Goal: Task Accomplishment & Management: Manage account settings

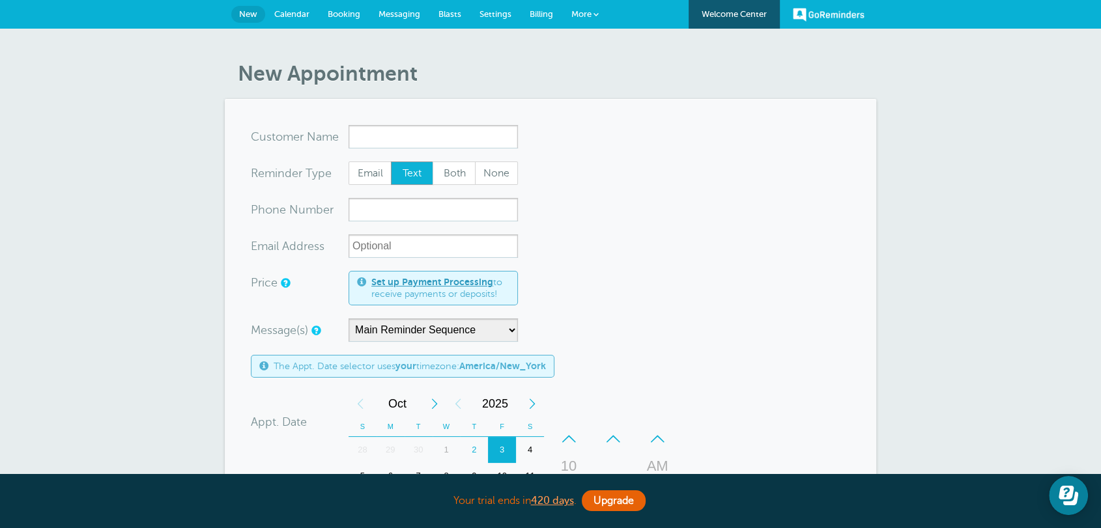
click at [305, 20] on link "Calendar" at bounding box center [291, 14] width 53 height 29
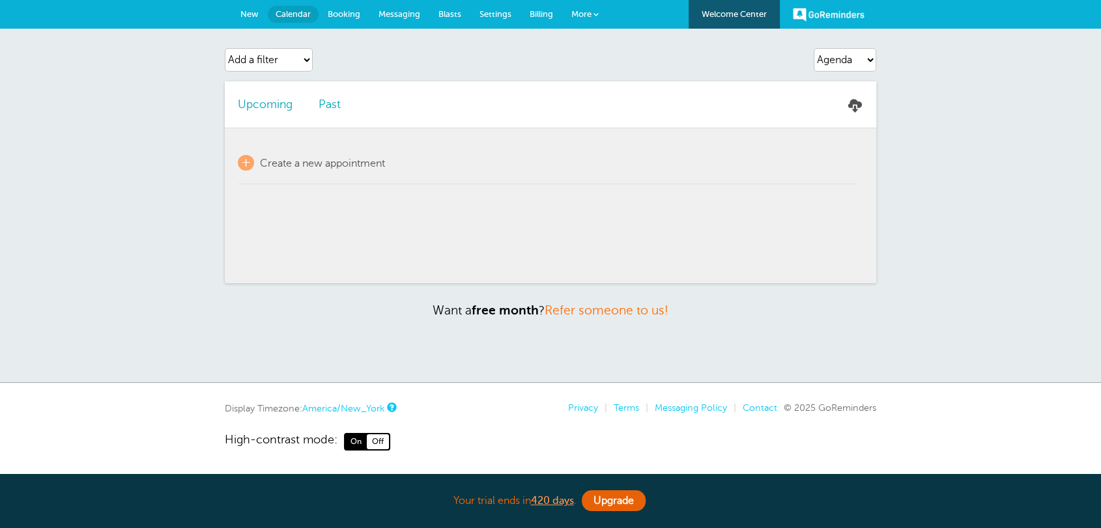
click at [340, 107] on link "Past" at bounding box center [329, 104] width 22 height 13
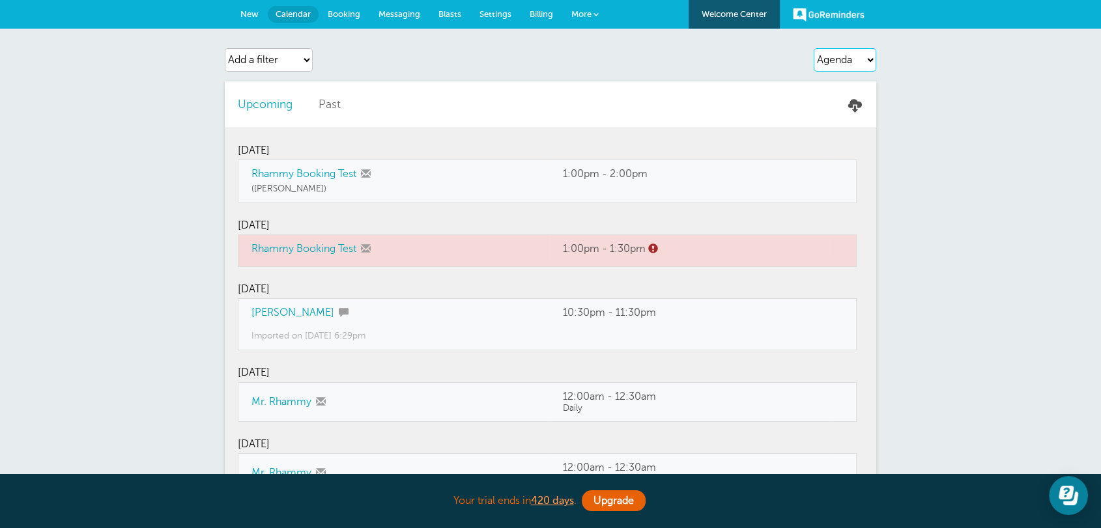
click at [849, 64] on select "Agenda Day Week Month (full view) Month (condensed)" at bounding box center [844, 59] width 63 height 23
select select "month-full"
click at [813, 48] on select "Agenda Day Week Month (full view) Month (condensed)" at bounding box center [844, 59] width 63 height 23
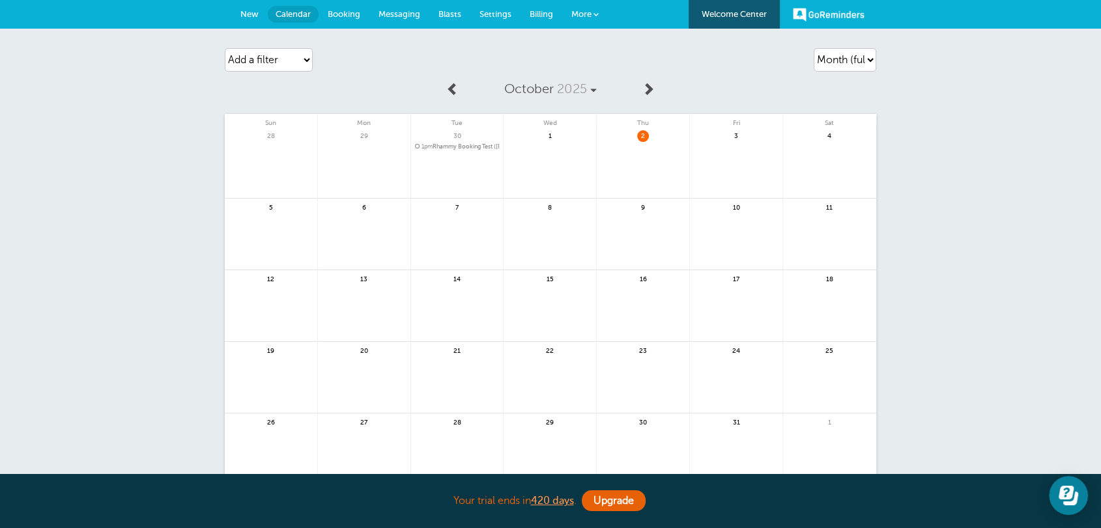
click at [403, 13] on span "Messaging" at bounding box center [399, 14] width 42 height 10
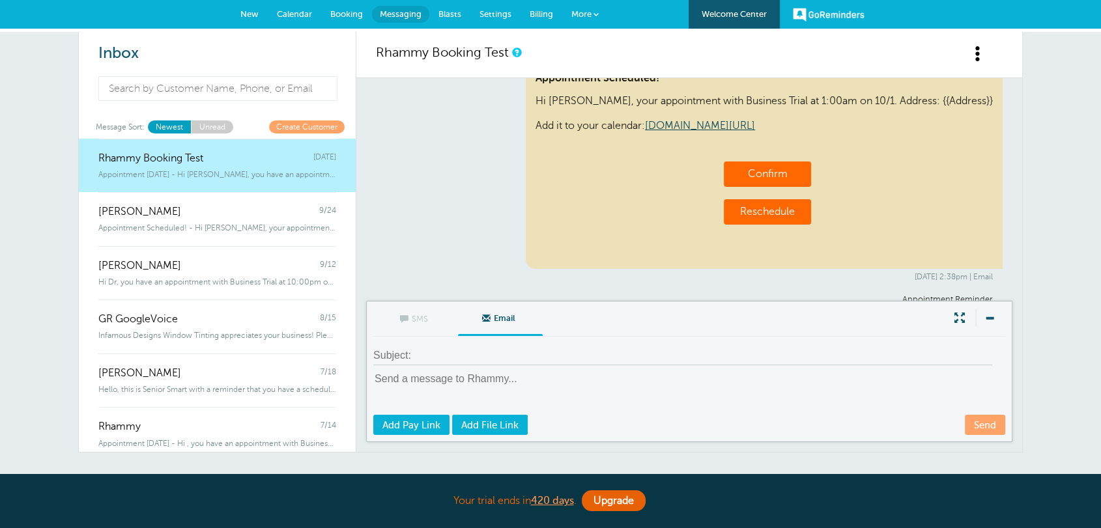
scroll to position [8981, 0]
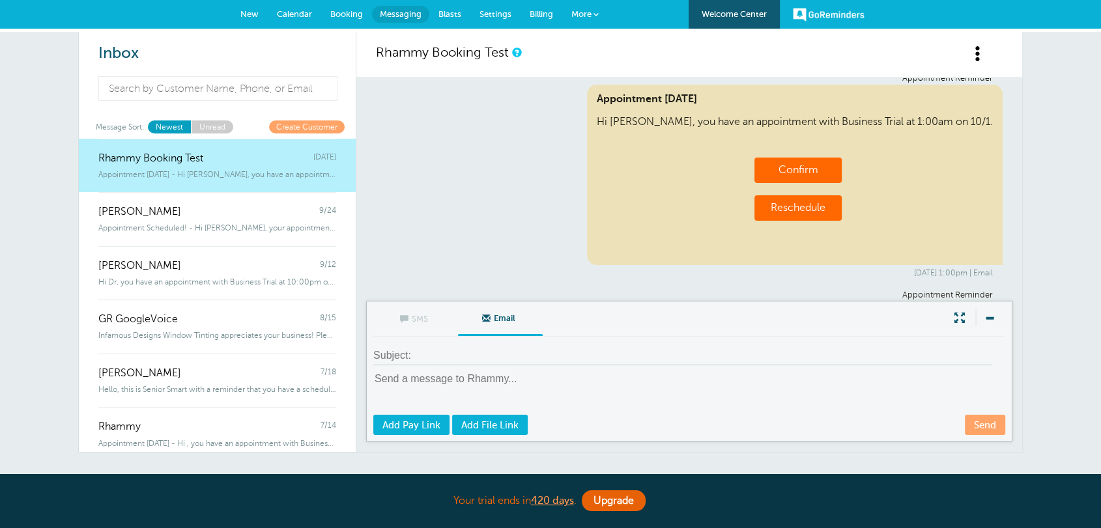
click at [417, 384] on textarea at bounding box center [690, 393] width 634 height 42
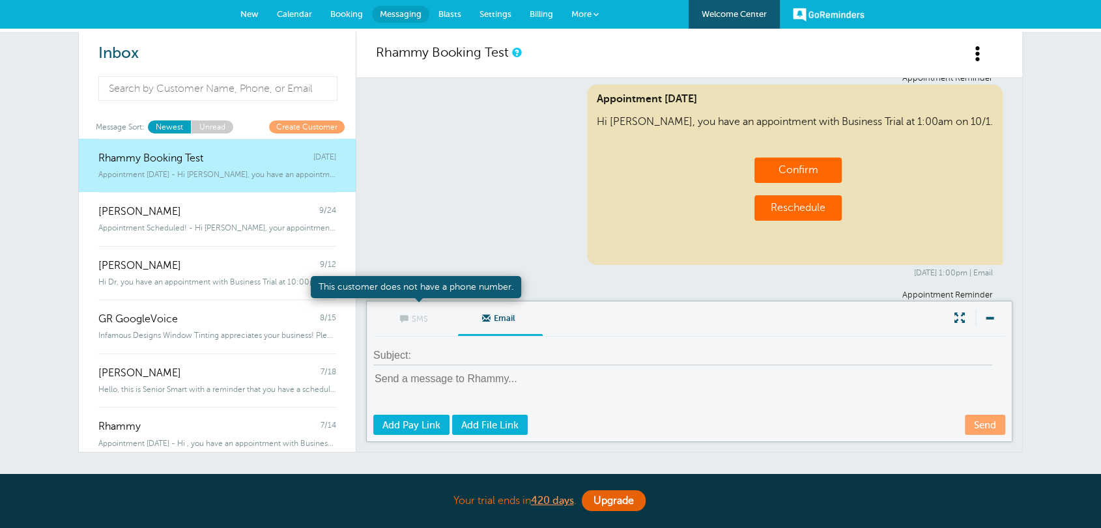
click at [412, 320] on span "SMS" at bounding box center [415, 317] width 65 height 31
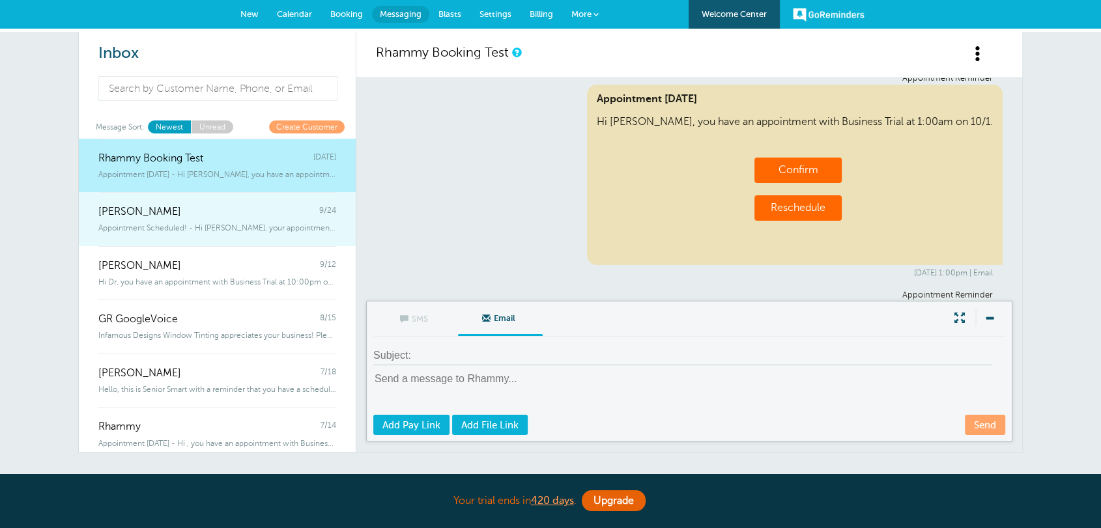
click at [190, 226] on span "Appointment Scheduled! - Hi Joseph, your appointment with Business Trial at 1:0…" at bounding box center [217, 227] width 238 height 9
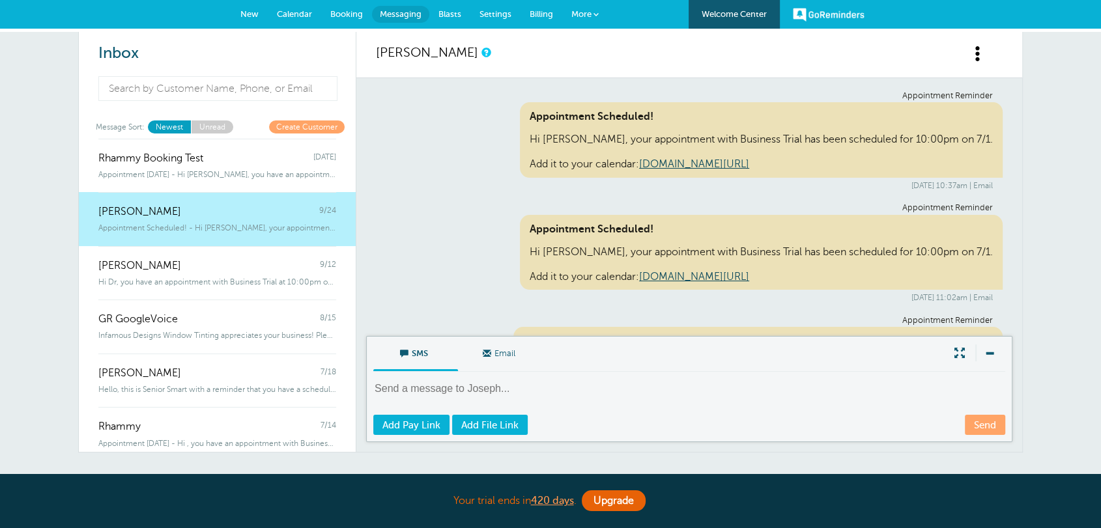
scroll to position [1145, 0]
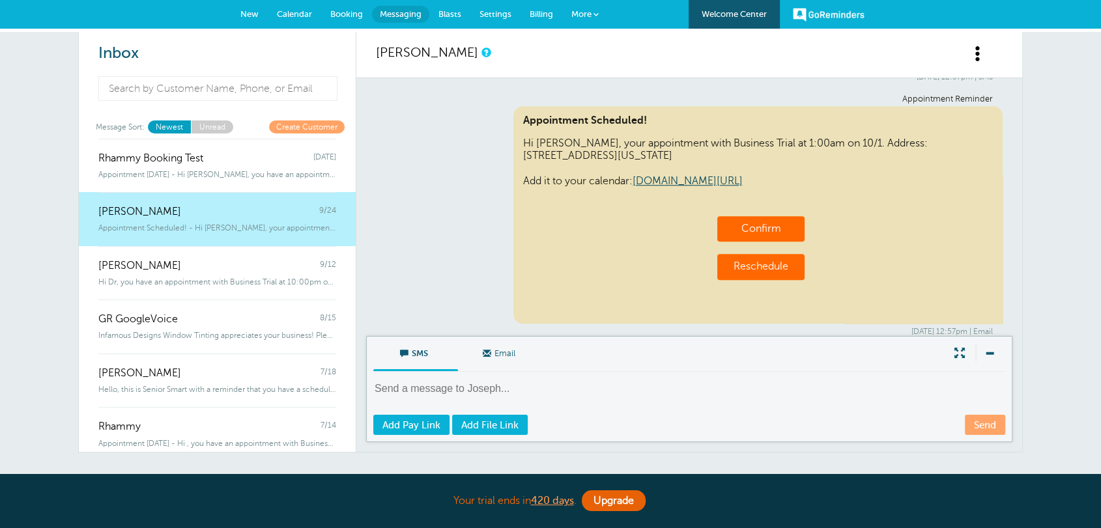
click at [428, 389] on textarea at bounding box center [690, 398] width 634 height 32
type textarea "sdb m,n v"
drag, startPoint x: 430, startPoint y: 389, endPoint x: 363, endPoint y: 378, distance: 68.7
click at [363, 378] on form "SMS Email Write Message 9/320 sdb m,n v Send Add Pay Link Add File Link" at bounding box center [689, 394] width 666 height 116
click at [490, 351] on span "Email" at bounding box center [500, 352] width 65 height 31
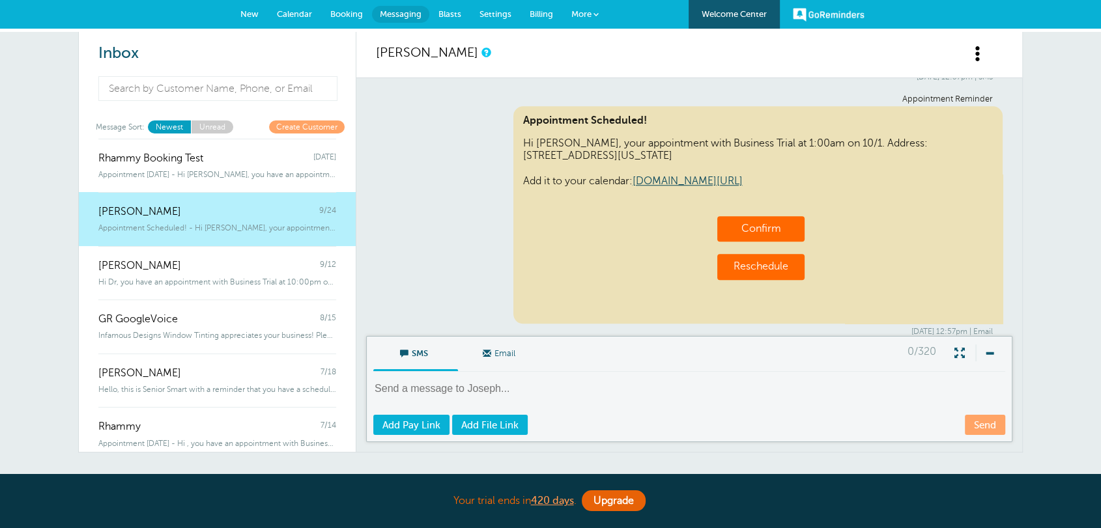
click at [0, 0] on input "Email" at bounding box center [0, 0] width 0 height 0
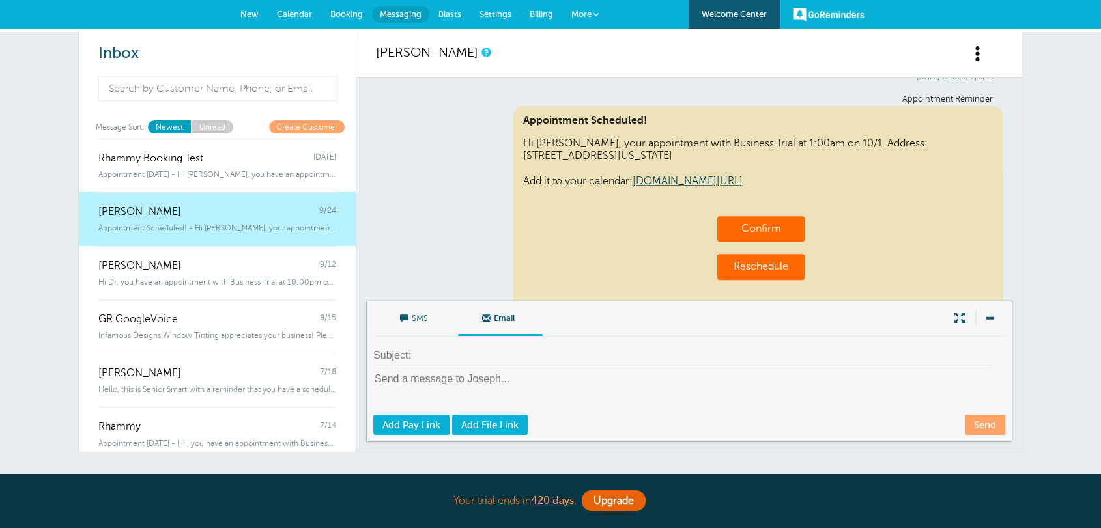
click at [473, 356] on input at bounding box center [682, 355] width 619 height 19
click at [400, 382] on textarea at bounding box center [690, 393] width 634 height 42
click at [414, 321] on span "SMS" at bounding box center [415, 317] width 65 height 31
click at [0, 0] on input "SMS" at bounding box center [0, 0] width 0 height 0
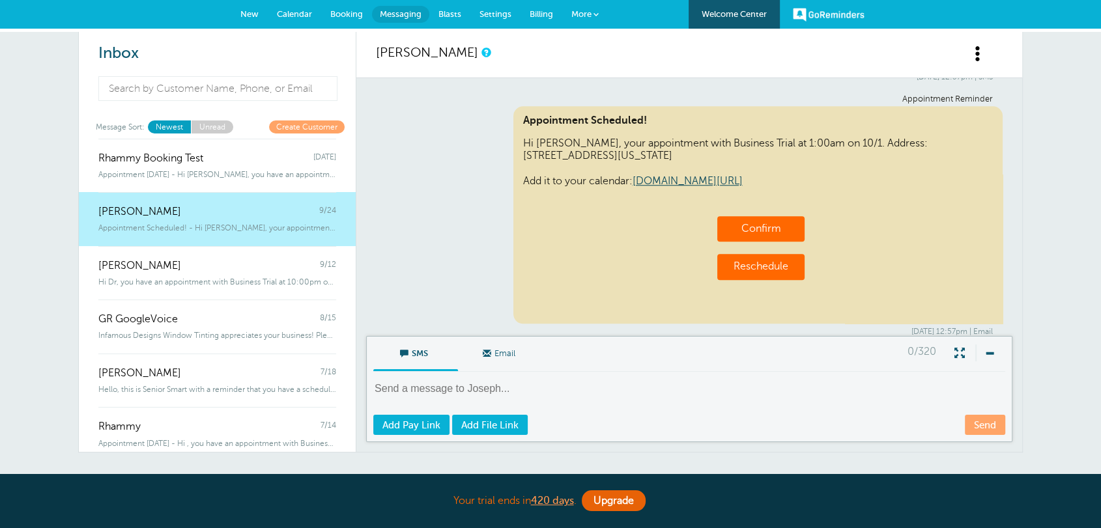
click at [257, 10] on span "New" at bounding box center [249, 14] width 18 height 10
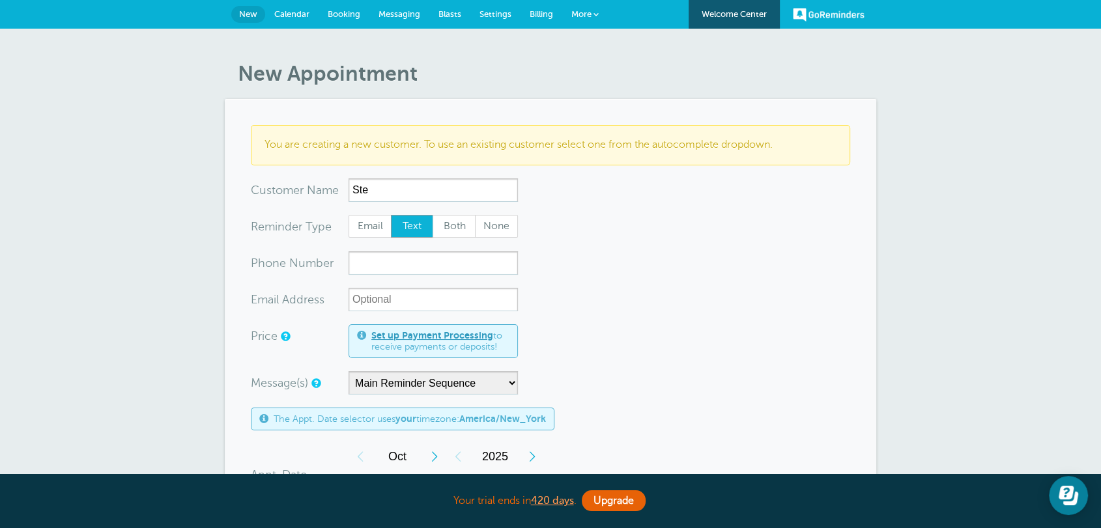
scroll to position [169, 0]
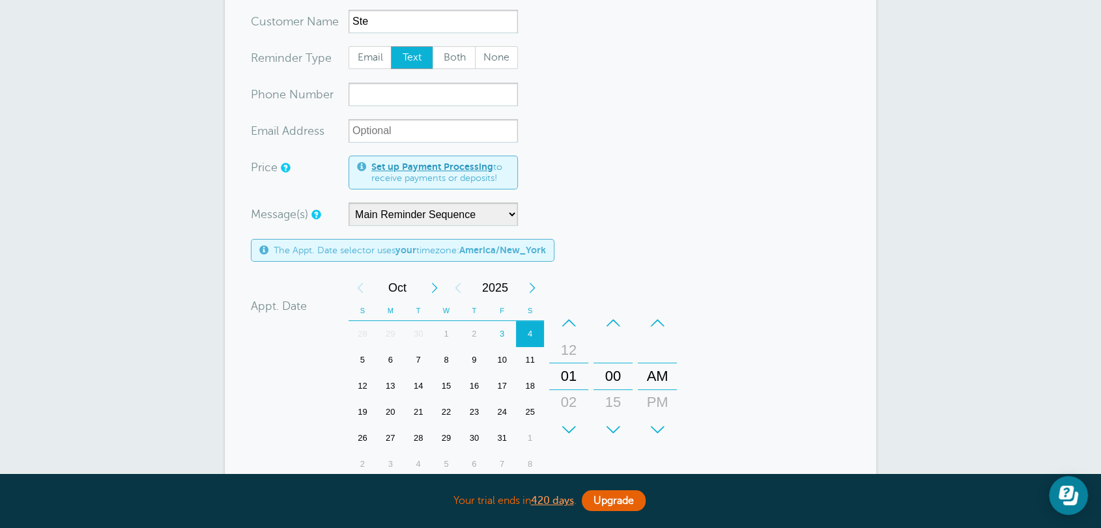
click at [496, 333] on div "3" at bounding box center [502, 334] width 28 height 26
drag, startPoint x: 573, startPoint y: 371, endPoint x: 598, endPoint y: 270, distance: 104.7
click at [598, 270] on form "You are creating a new customer. To use an existing customer select one from th…" at bounding box center [550, 340] width 599 height 768
click at [605, 316] on div "–" at bounding box center [612, 323] width 39 height 26
drag, startPoint x: 609, startPoint y: 360, endPoint x: 609, endPoint y: 379, distance: 18.9
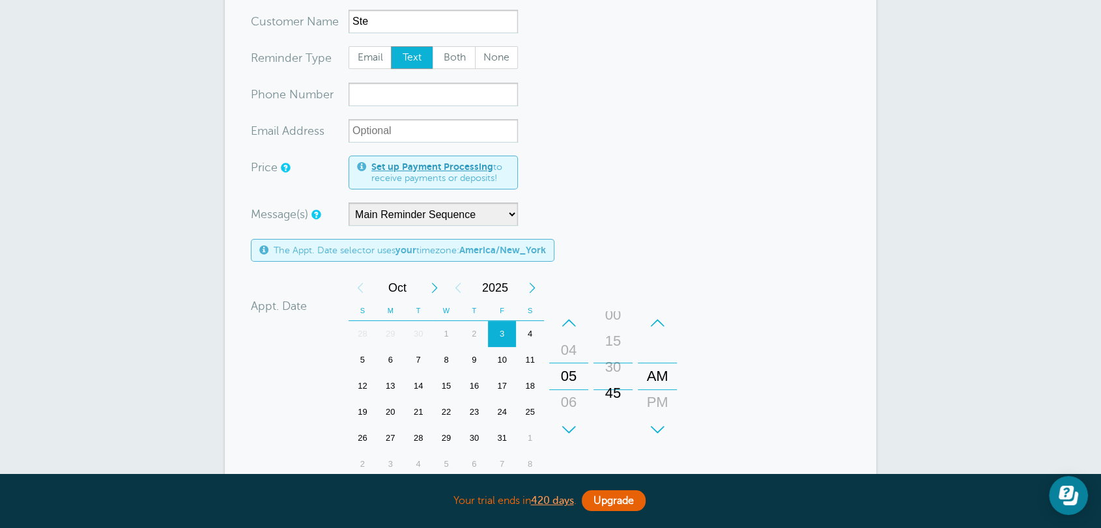
click at [609, 379] on div "30" at bounding box center [612, 367] width 31 height 26
drag, startPoint x: 662, startPoint y: 374, endPoint x: 664, endPoint y: 350, distance: 24.1
click at [664, 350] on div "AM" at bounding box center [656, 352] width 31 height 26
type input "Ste"
click at [729, 361] on form "You are creating a new customer. To use an existing customer select one from th…" at bounding box center [550, 340] width 599 height 768
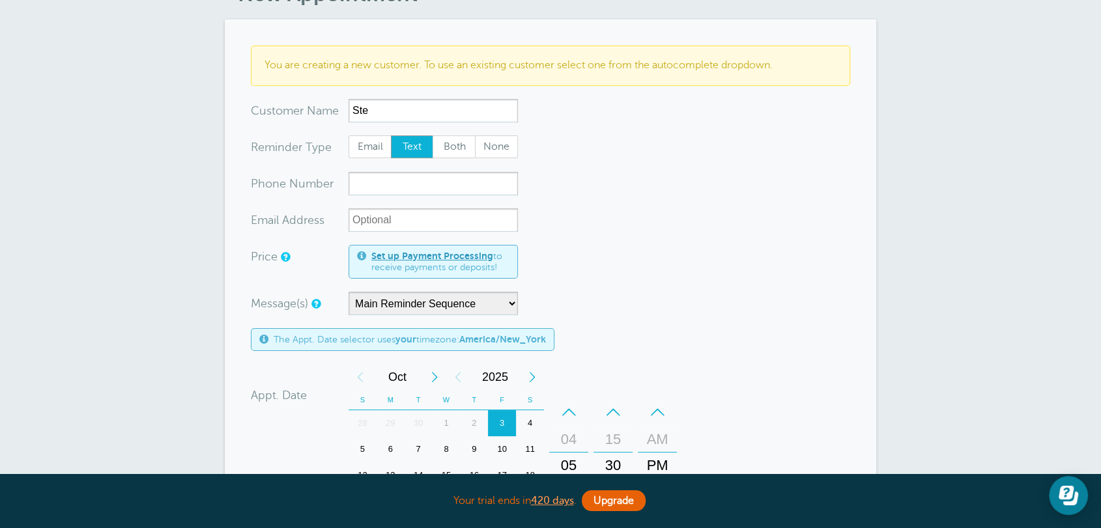
scroll to position [0, 0]
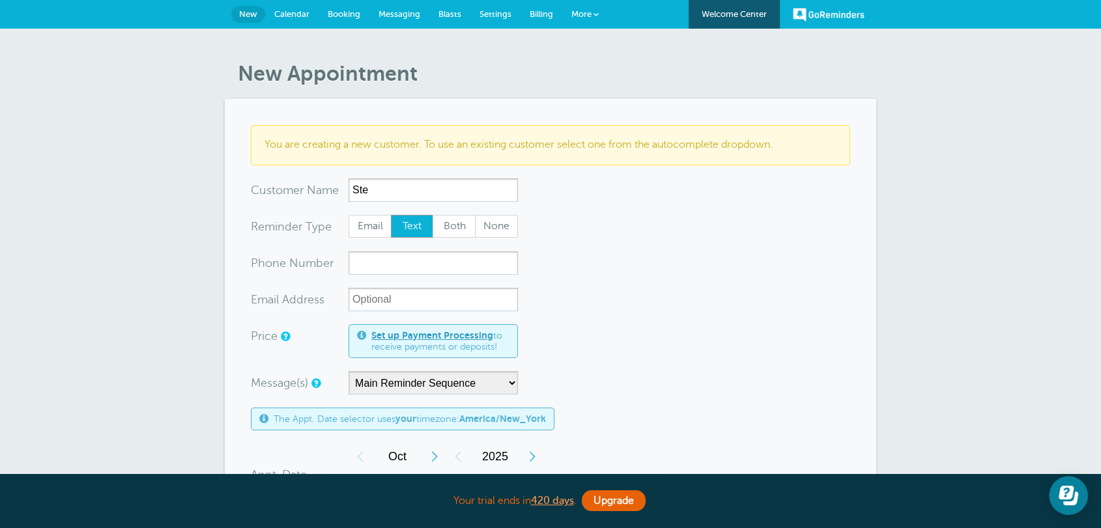
click at [507, 19] on link "Settings" at bounding box center [495, 14] width 50 height 29
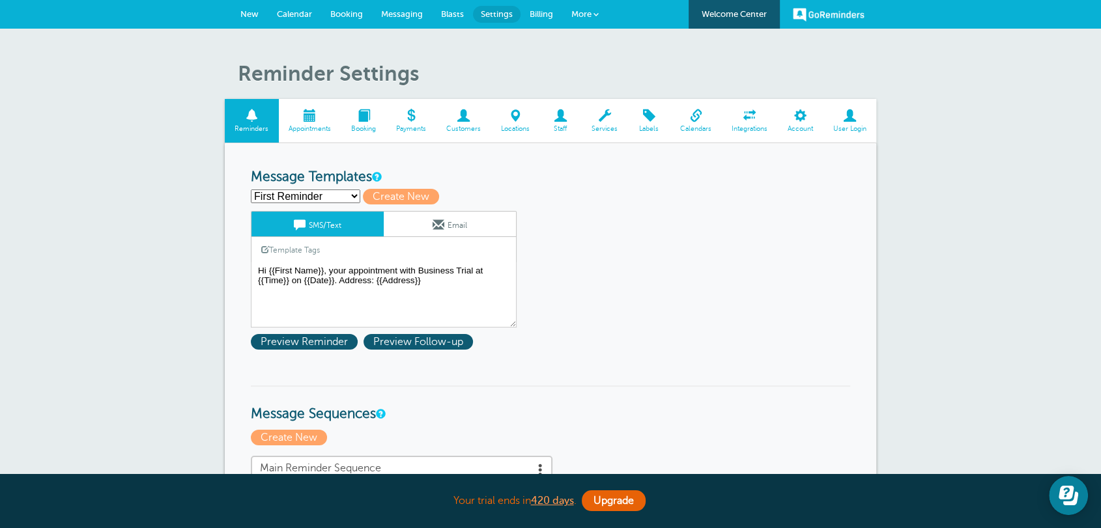
drag, startPoint x: 279, startPoint y: 215, endPoint x: 392, endPoint y: 184, distance: 116.7
click at [324, 432] on link "Create New" at bounding box center [290, 438] width 79 height 12
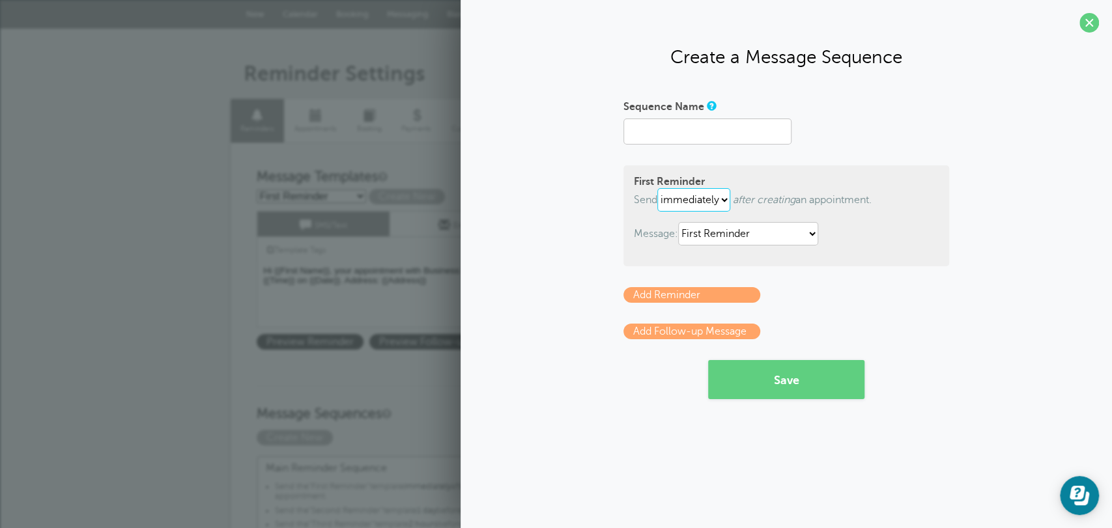
click at [704, 197] on select "immediately 1 2 3 4 5 6 7 8 9 10 11 12 13 14 15 16 17 18 19 20 21 22 23 24 25 2…" at bounding box center [693, 199] width 73 height 23
click at [573, 199] on div "Sequence Name First Reminder Send immediately 1 2 3 4 5 6 7 8 9 10 11 12 13 14 …" at bounding box center [785, 247] width 625 height 303
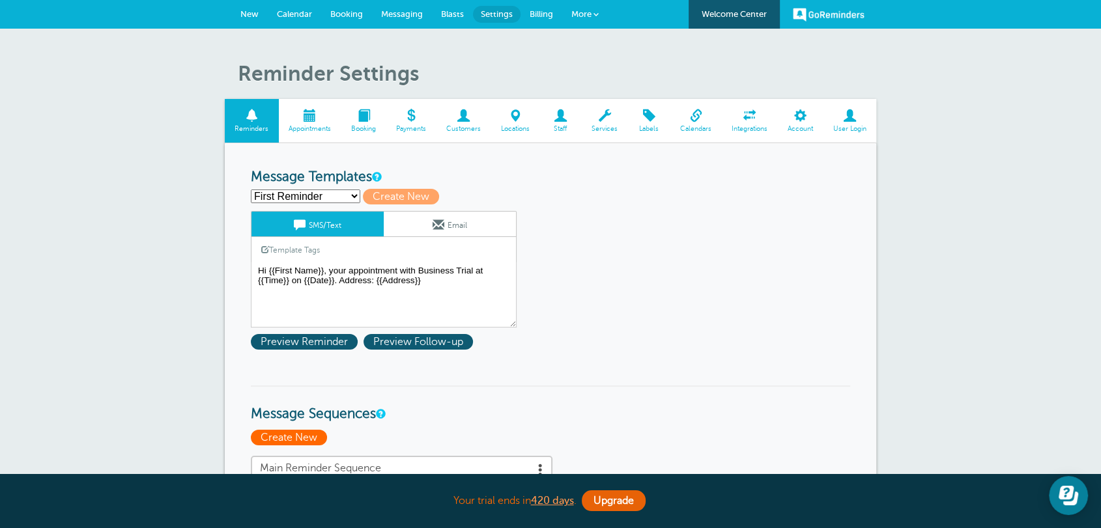
click at [302, 439] on span "Create New" at bounding box center [289, 438] width 76 height 16
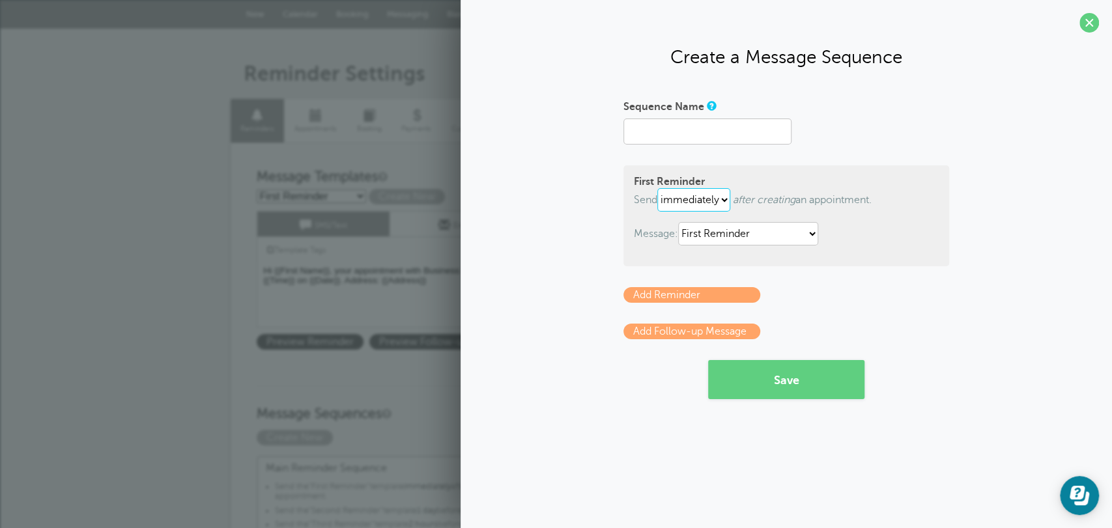
click at [690, 203] on select "immediately 1 2 3 4 5 6 7 8 9 10 11 12 13 14 15 16 17 18 19 20 21 22 23 24 25 2…" at bounding box center [693, 199] width 73 height 23
click at [660, 188] on select "immediately 1 2 3 4 5 6 7 8 9 10 11 12 13 14 15 16 17 18 19 20 21 22 23 24 25 2…" at bounding box center [693, 199] width 73 height 23
drag, startPoint x: 752, startPoint y: 197, endPoint x: 831, endPoint y: 215, distance: 80.9
click at [871, 199] on span "after creating an appointment." at bounding box center [802, 200] width 139 height 12
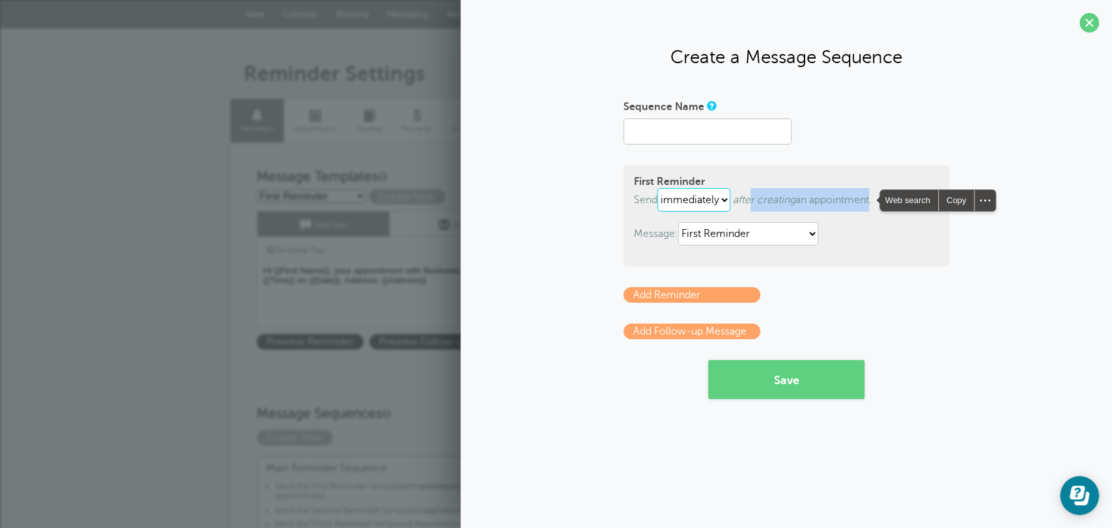
click at [698, 190] on select "immediately 1 2 3 4 5 6 7 8 9 10 11 12 13 14 15 16 17 18 19 20 21 22 23 24 25 2…" at bounding box center [693, 199] width 73 height 23
select select "1"
click at [660, 188] on select "immediately 1 2 3 4 5 6 7 8 9 10 11 12 13 14 15 16 17 18 19 20 21 22 23 24 25 2…" at bounding box center [693, 199] width 73 height 23
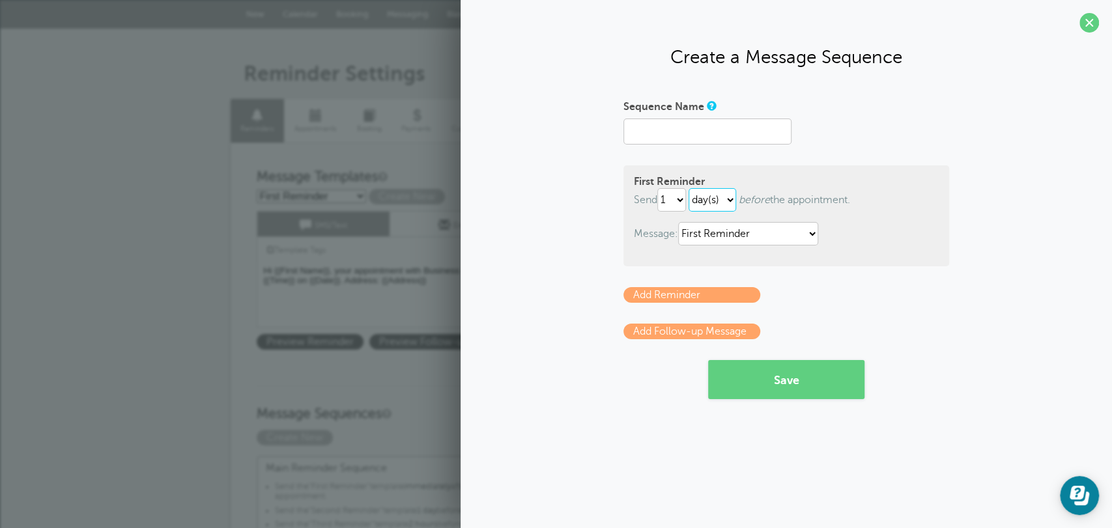
drag, startPoint x: 727, startPoint y: 197, endPoint x: 738, endPoint y: 199, distance: 10.6
click at [869, 195] on p "Send immediately 1 2 3 4 5 6 7 8 9 10 11 12 13 14 15 16 17 18 19 20 21 22 23 24…" at bounding box center [786, 199] width 305 height 23
click at [679, 201] on select "immediately 1 2 3 4 5 6 7 8 9 10 11 12 13 14 15 16 17 18 19 20 21 22 23 24 25 2…" at bounding box center [671, 199] width 29 height 23
click at [709, 204] on select "hour(s) day(s)" at bounding box center [712, 199] width 48 height 23
select select "HOUR"
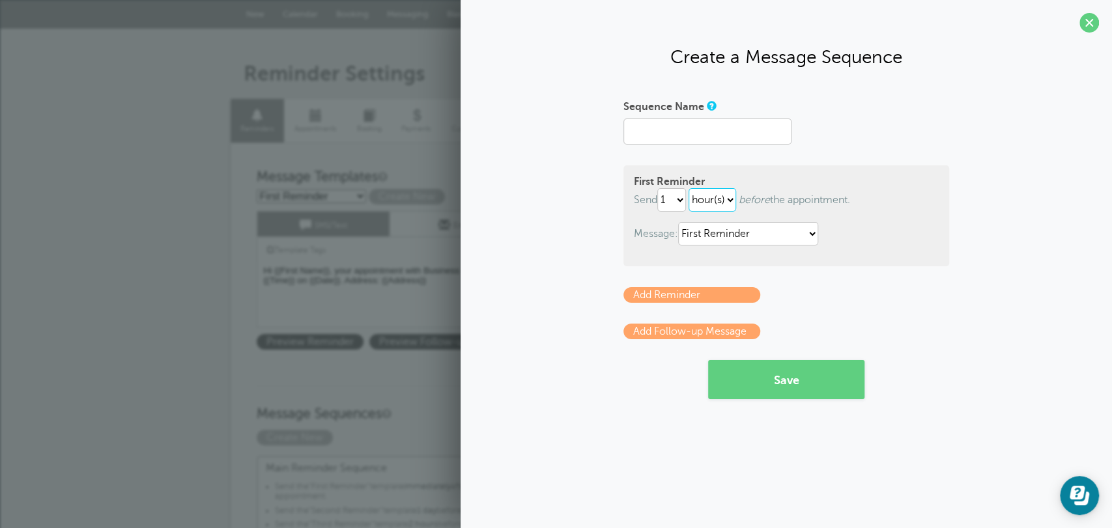
click at [691, 188] on select "hour(s) day(s)" at bounding box center [712, 199] width 48 height 23
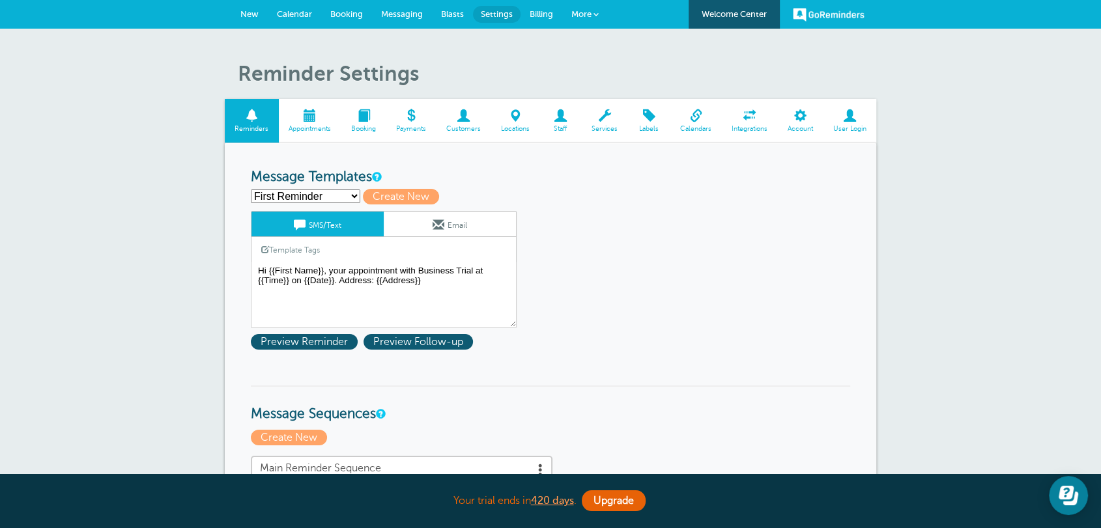
click at [257, 22] on link "New" at bounding box center [249, 14] width 36 height 29
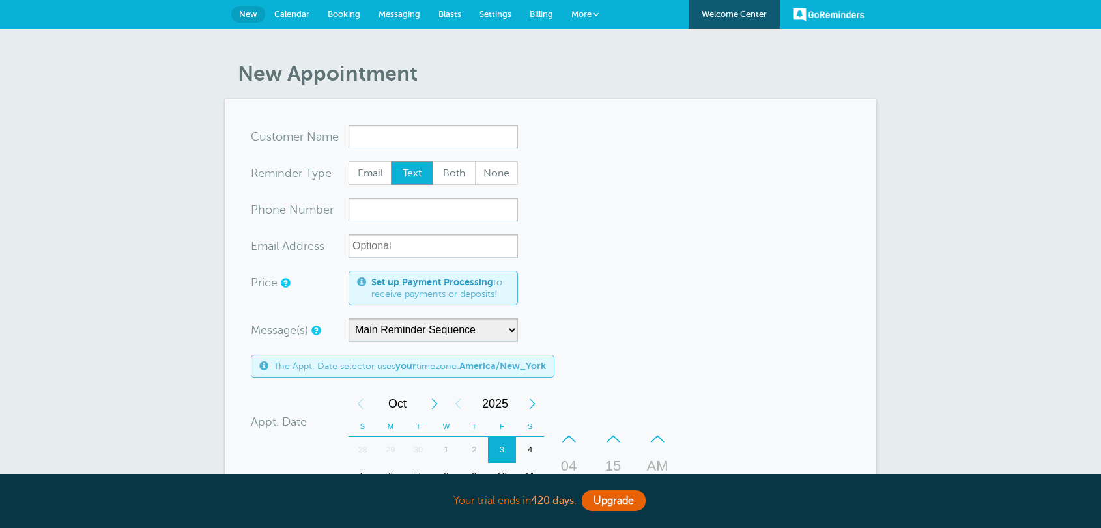
click at [473, 437] on div "2" at bounding box center [474, 450] width 28 height 26
click at [494, 11] on span "Settings" at bounding box center [495, 14] width 32 height 10
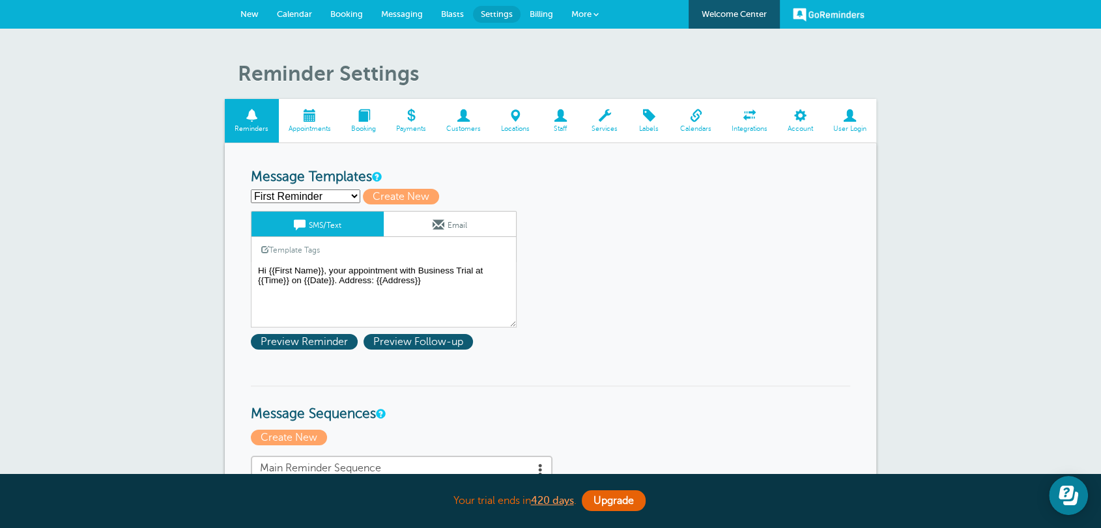
click at [389, 17] on span "Messaging" at bounding box center [402, 14] width 42 height 10
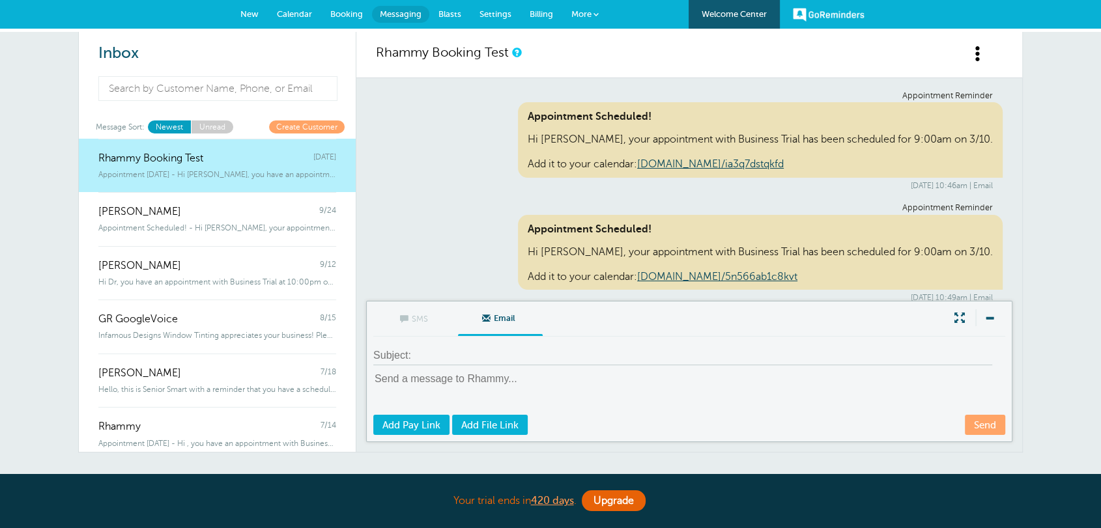
scroll to position [9007, 0]
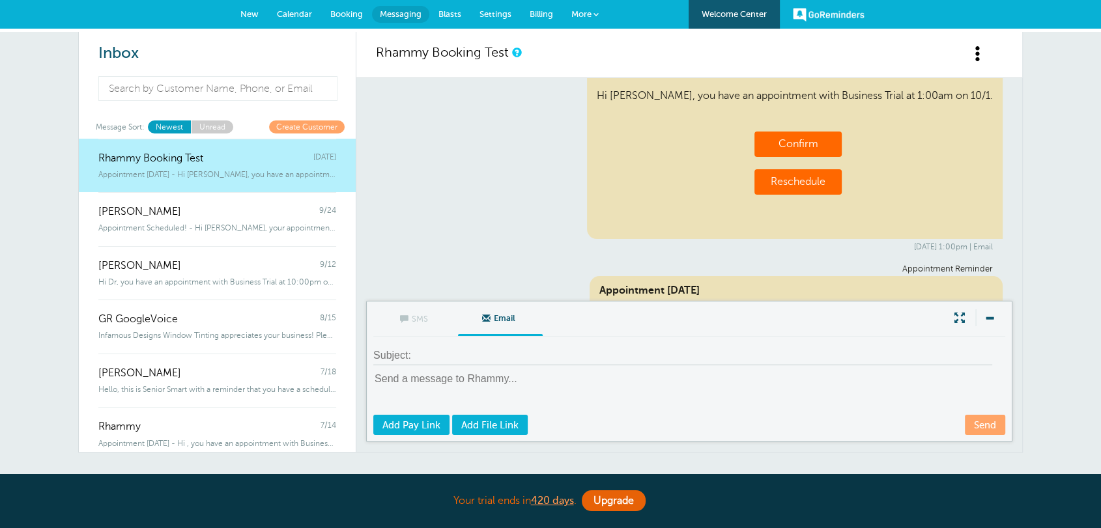
click at [253, 17] on span "New" at bounding box center [249, 14] width 18 height 10
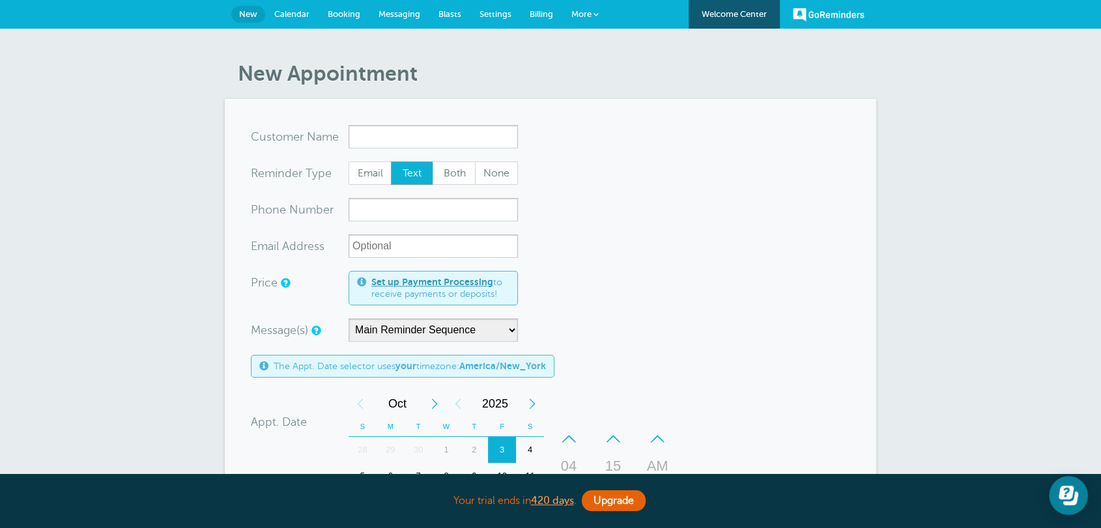
click at [402, 21] on link "Messaging" at bounding box center [399, 14] width 60 height 29
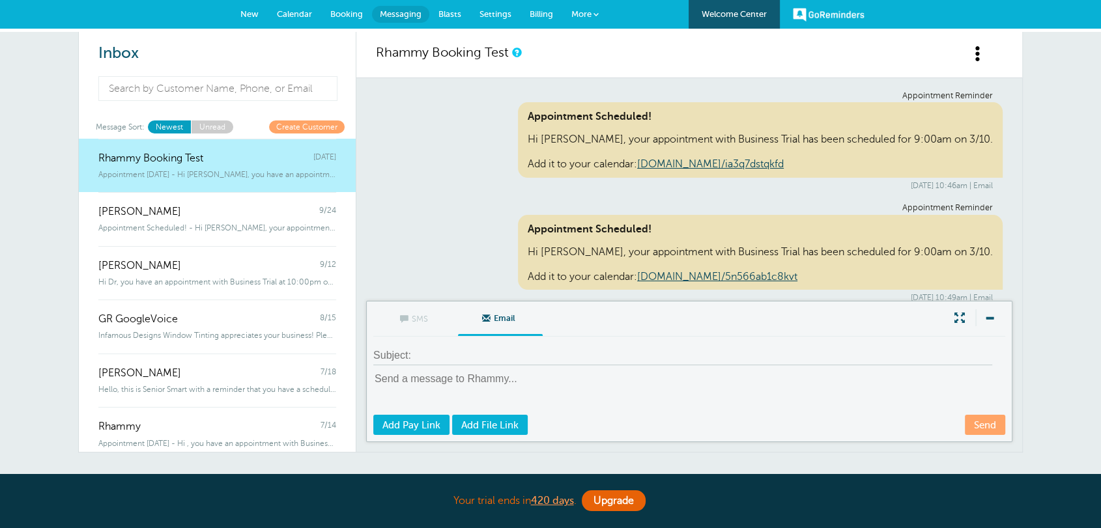
scroll to position [9007, 0]
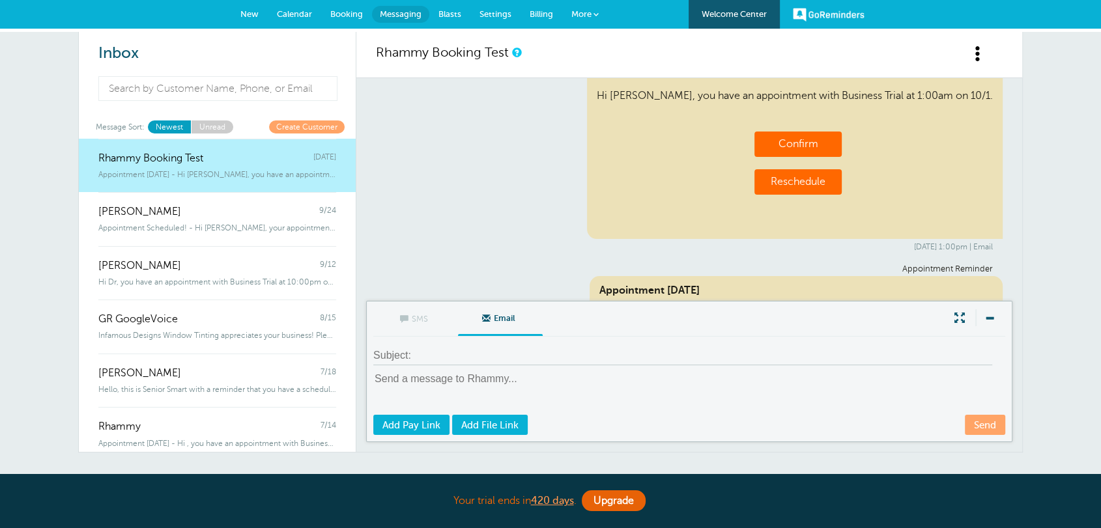
drag, startPoint x: 996, startPoint y: 281, endPoint x: 707, endPoint y: 271, distance: 289.3
click at [865, 282] on div "Appointment Reminder Appointment Scheduled! Hi Rhammy, your appointment with Bu…" at bounding box center [689, 189] width 666 height 223
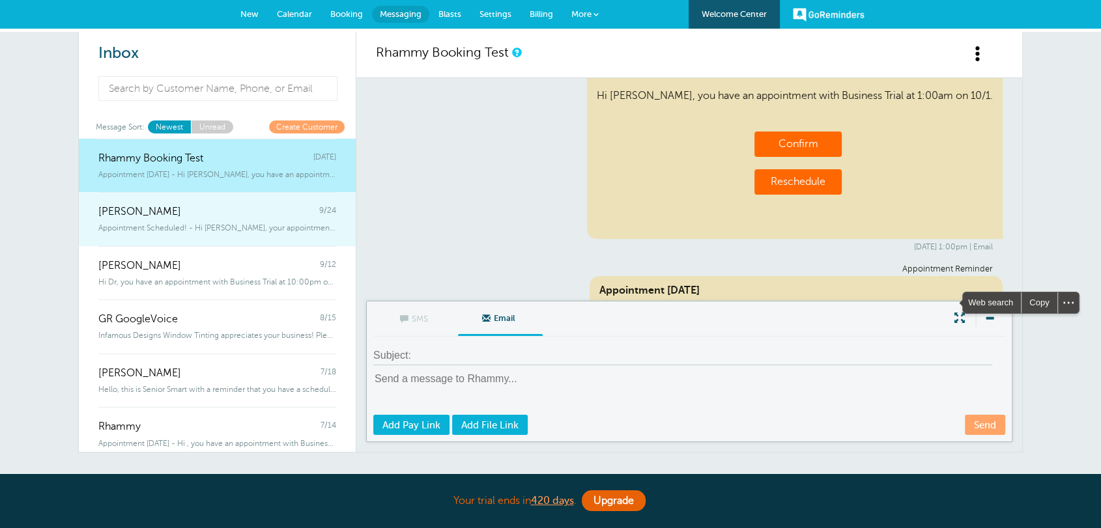
click at [235, 242] on link "Joseph Test 9/24 Appointment Scheduled! - Hi Joseph, your appointment with Busi…" at bounding box center [217, 219] width 277 height 54
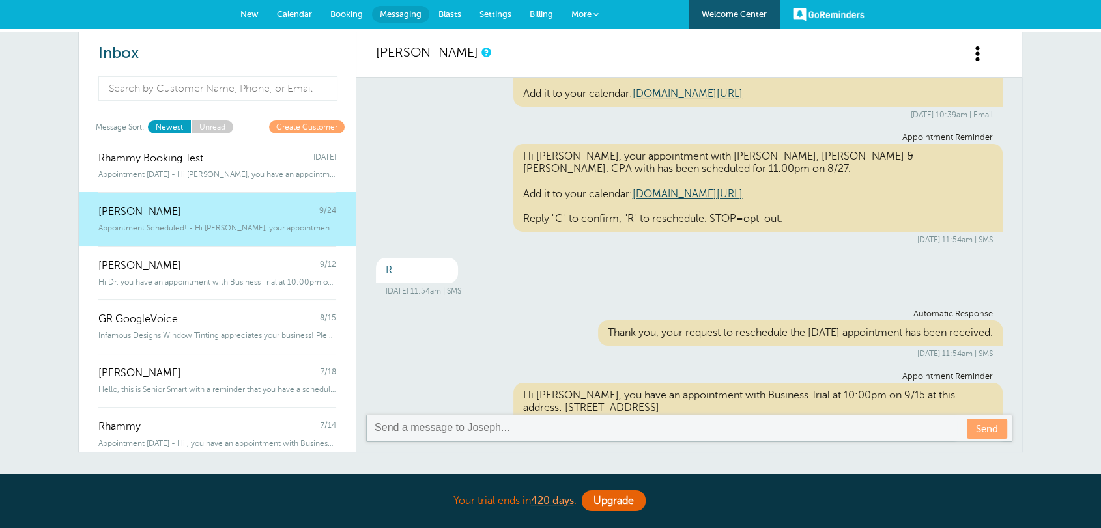
scroll to position [240, 0]
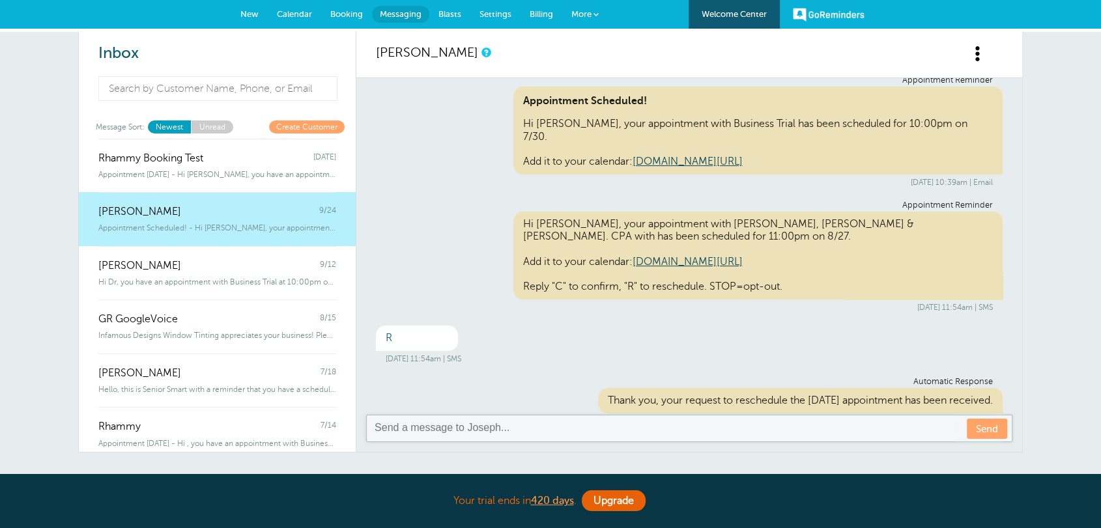
drag, startPoint x: 987, startPoint y: 290, endPoint x: 833, endPoint y: 288, distance: 154.4
click at [833, 288] on div "Appointment Reminder Hi Joseph, your appointment with Griffiths, Dreher & Evans…" at bounding box center [689, 257] width 626 height 112
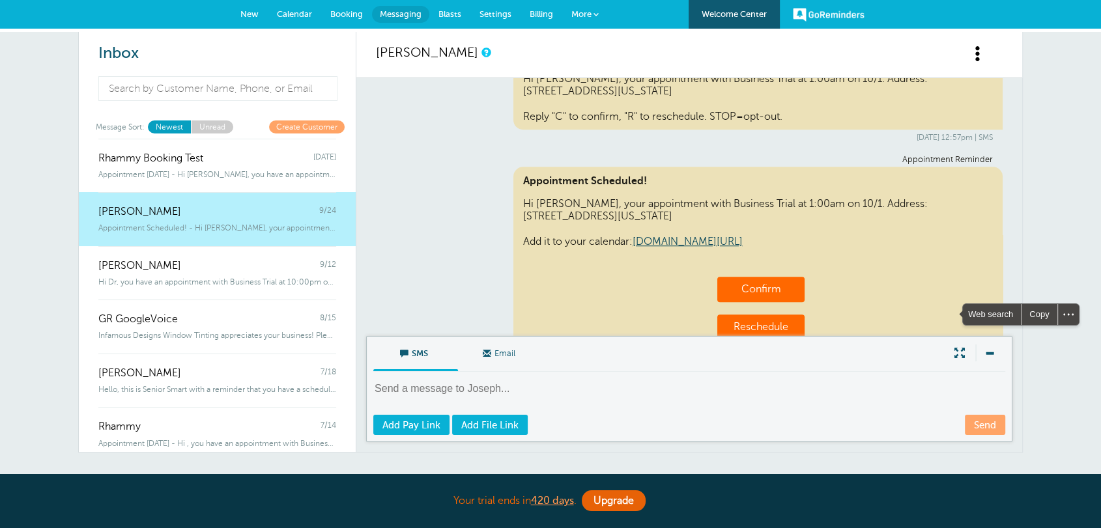
scroll to position [1145, 0]
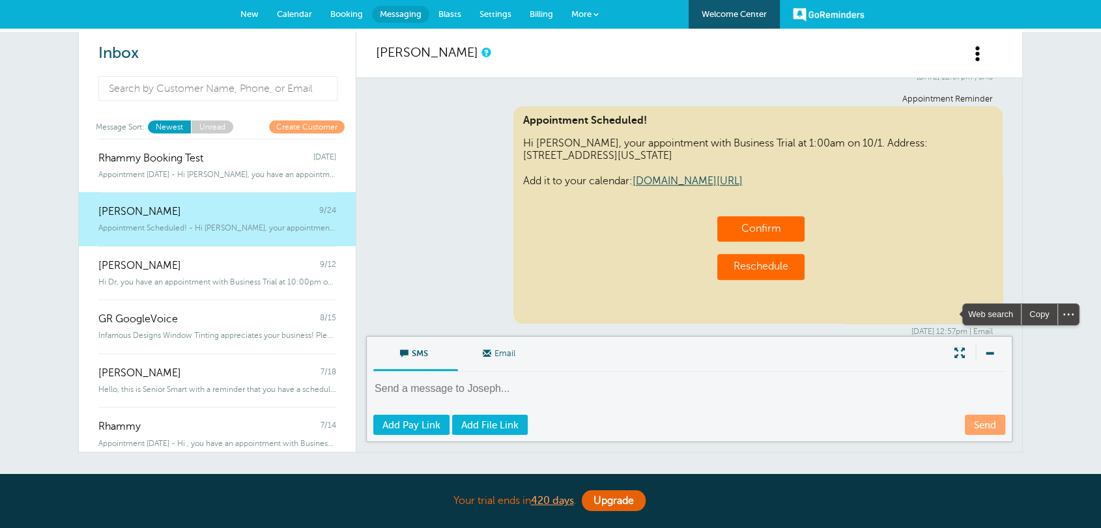
click at [244, 10] on span "New" at bounding box center [249, 14] width 18 height 10
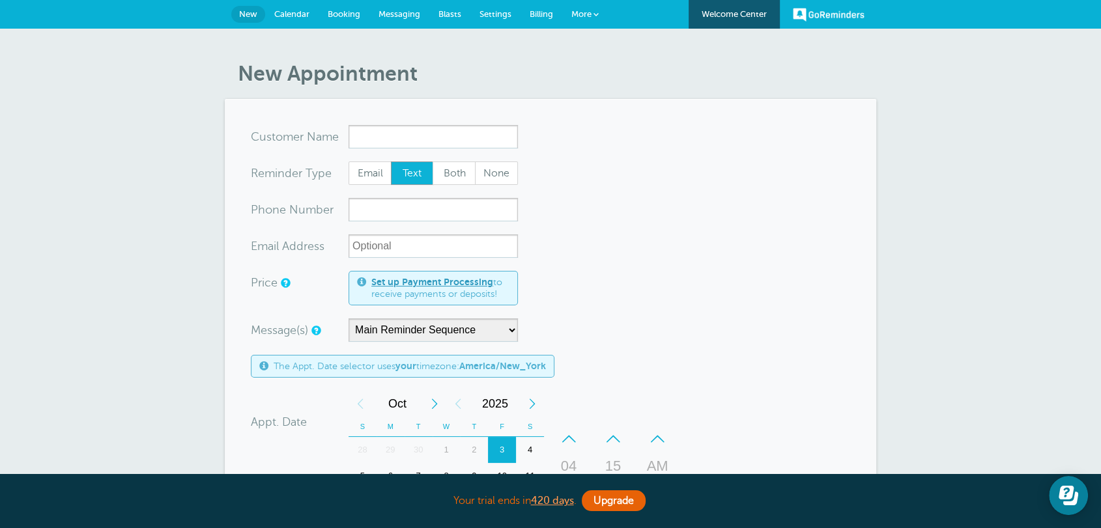
click at [492, 16] on span "Settings" at bounding box center [495, 14] width 32 height 10
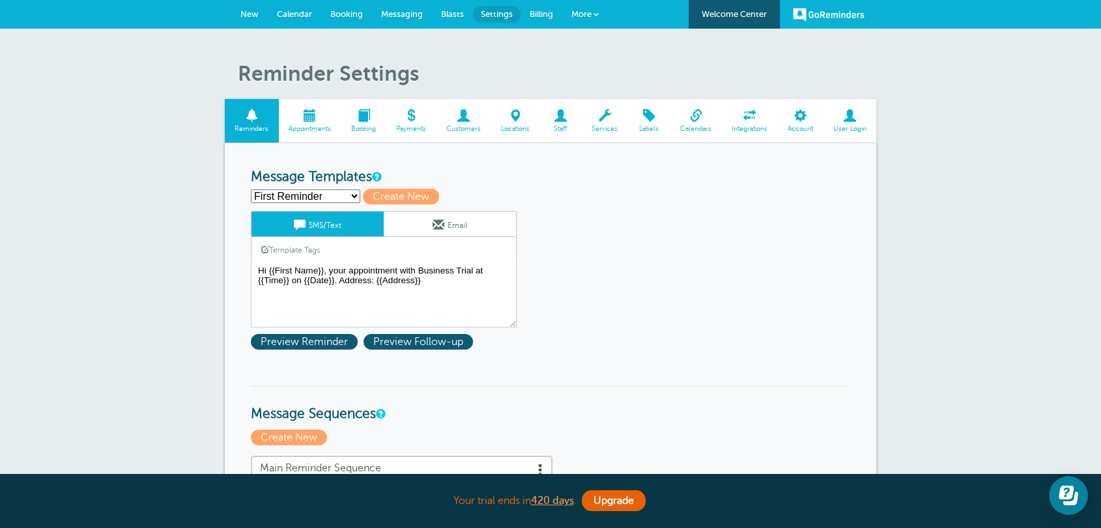
click at [532, 9] on span "Billing" at bounding box center [540, 14] width 23 height 10
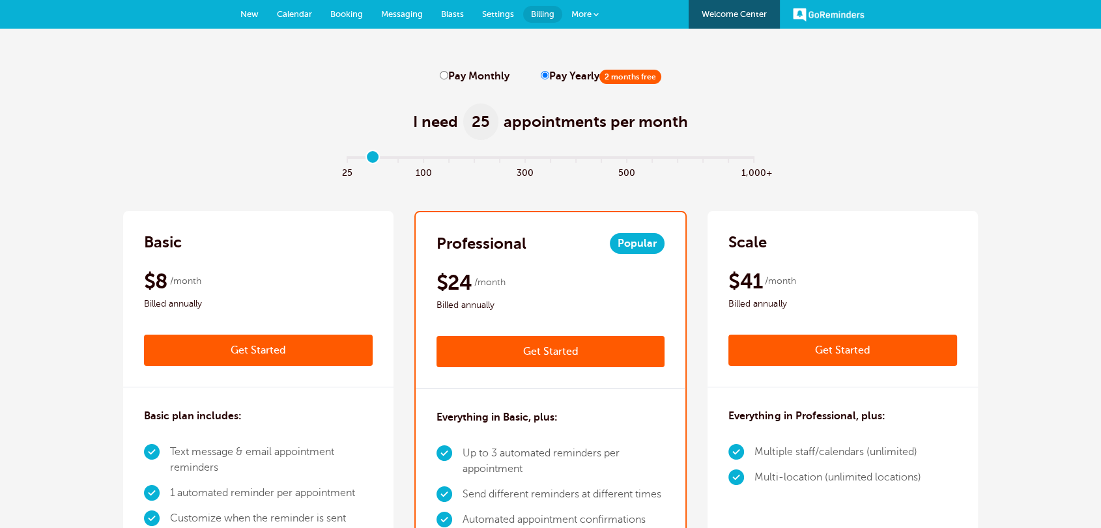
drag, startPoint x: 0, startPoint y: 0, endPoint x: 369, endPoint y: 160, distance: 402.2
type input "1"
click at [369, 160] on input "range" at bounding box center [550, 160] width 421 height 3
